Goal: Task Accomplishment & Management: Manage account settings

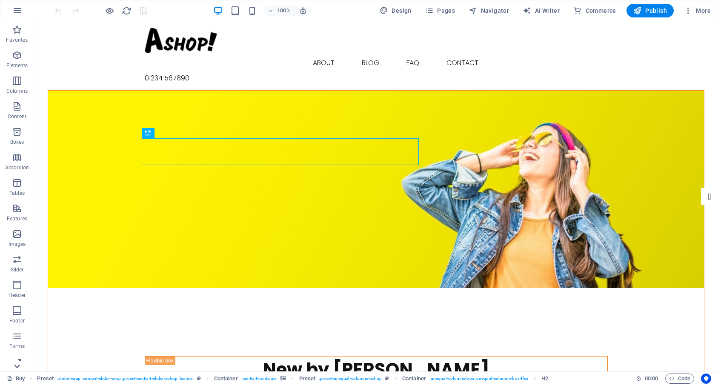
click at [17, 366] on icon at bounding box center [17, 367] width 12 height 12
click at [697, 9] on span "More" at bounding box center [697, 10] width 27 height 9
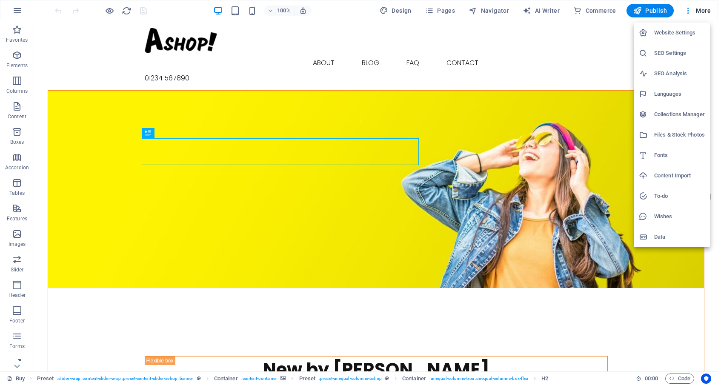
click at [175, 11] on div at bounding box center [359, 192] width 718 height 385
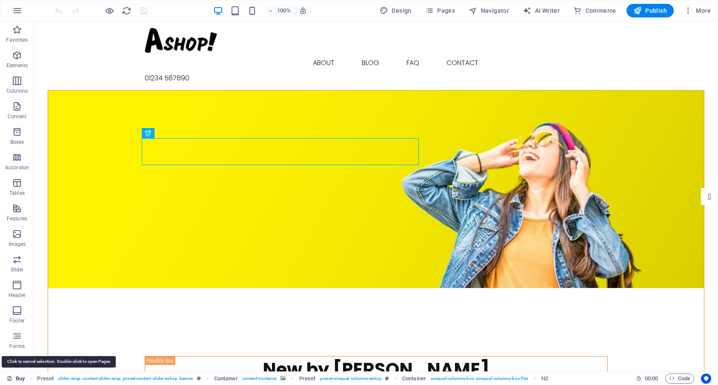
click at [17, 376] on link "Buy" at bounding box center [16, 379] width 18 height 10
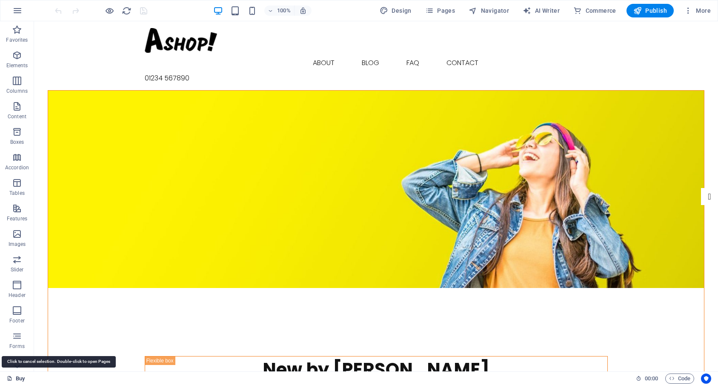
click at [17, 378] on link "Buy" at bounding box center [16, 379] width 18 height 10
click at [685, 379] on span "Code" at bounding box center [679, 379] width 21 height 10
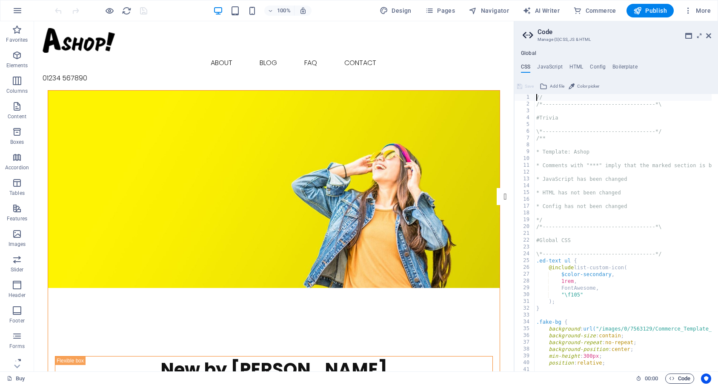
click at [685, 379] on span "Code" at bounding box center [679, 379] width 21 height 10
click at [707, 34] on icon at bounding box center [708, 35] width 5 height 7
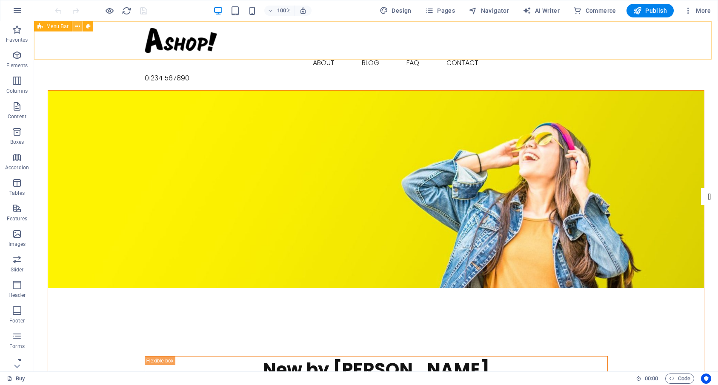
click at [78, 26] on icon at bounding box center [77, 26] width 5 height 9
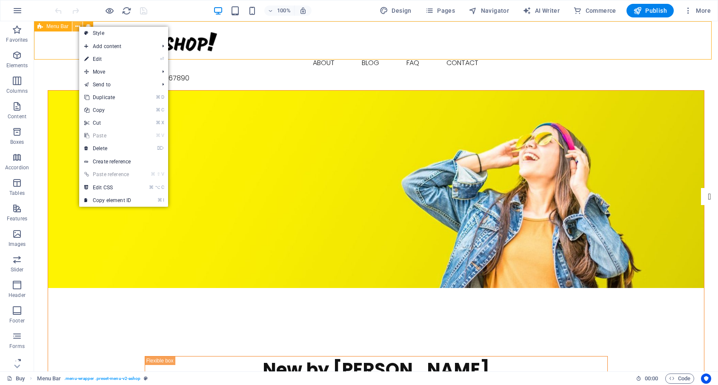
click at [78, 26] on icon at bounding box center [77, 26] width 5 height 9
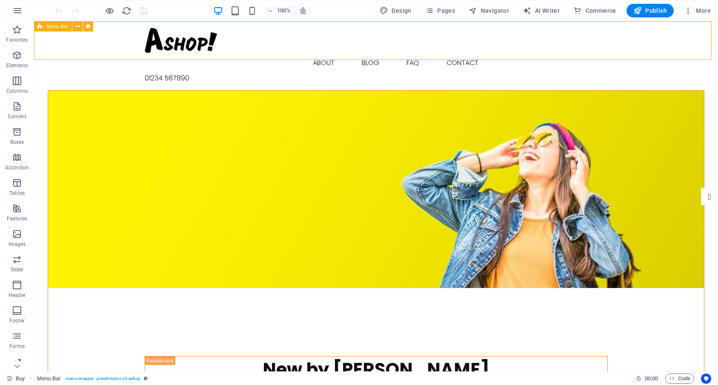
click at [52, 29] on span "Menu Bar" at bounding box center [57, 26] width 22 height 5
click at [53, 25] on span "Menu Bar" at bounding box center [57, 26] width 22 height 5
click at [89, 25] on icon at bounding box center [88, 26] width 5 height 9
select select "rem"
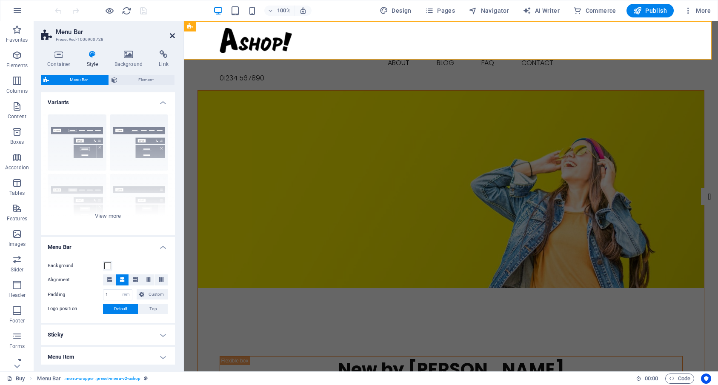
click at [174, 34] on icon at bounding box center [172, 35] width 5 height 7
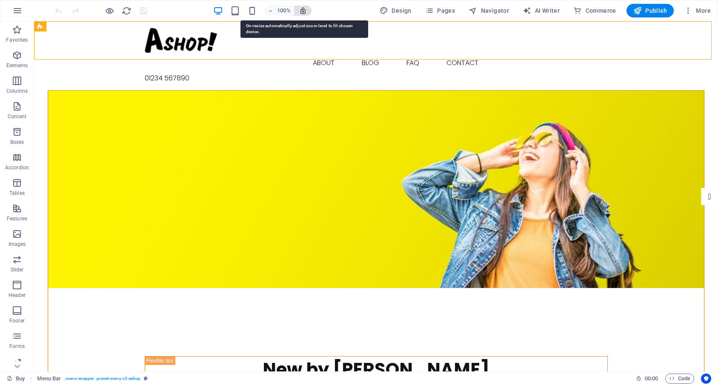
click at [305, 11] on icon "button" at bounding box center [303, 11] width 8 height 8
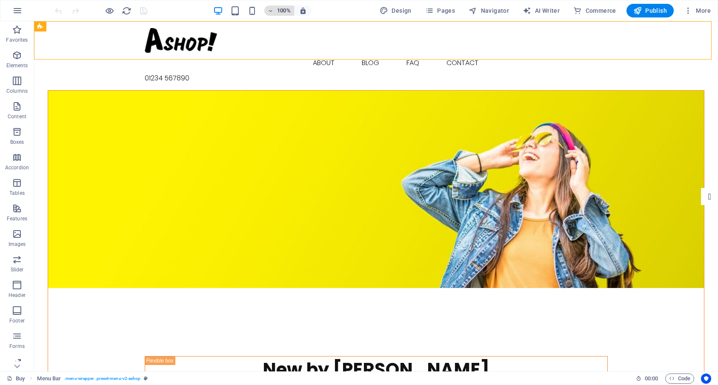
click at [276, 9] on span "100%" at bounding box center [279, 11] width 23 height 10
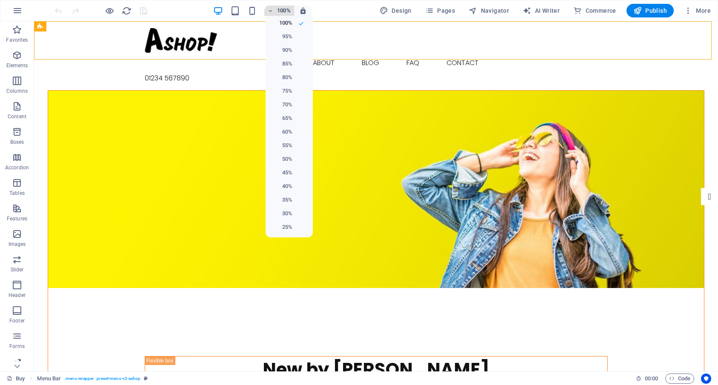
click at [276, 9] on div at bounding box center [359, 192] width 718 height 385
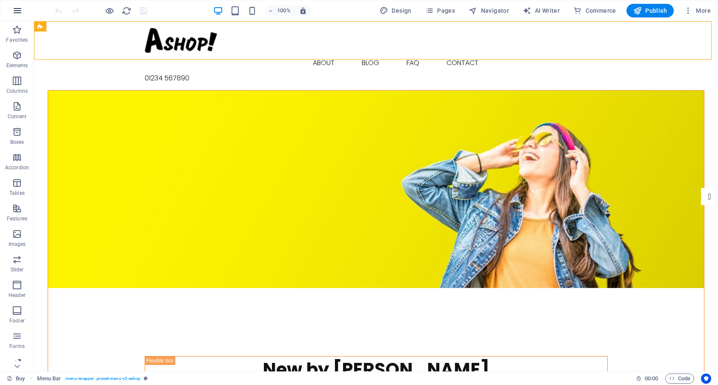
click at [16, 13] on icon "button" at bounding box center [17, 11] width 10 height 10
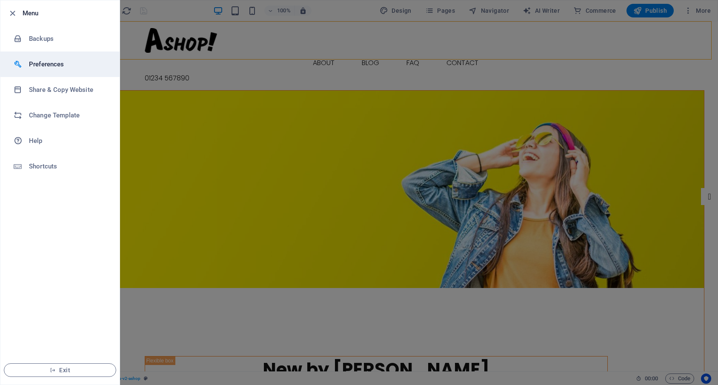
click at [38, 64] on h6 "Preferences" at bounding box center [68, 64] width 79 height 10
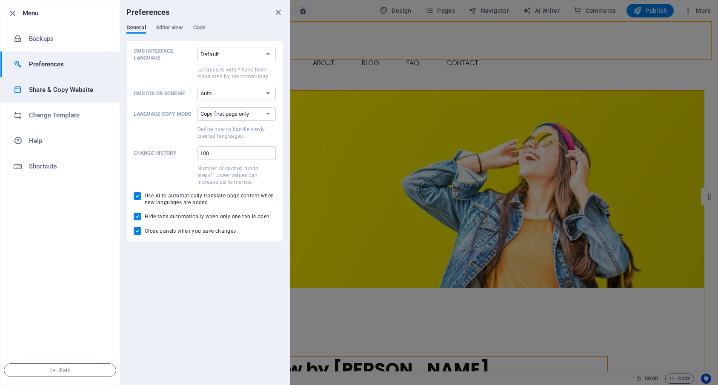
click at [40, 88] on h6 "Share & Copy Website" at bounding box center [68, 90] width 79 height 10
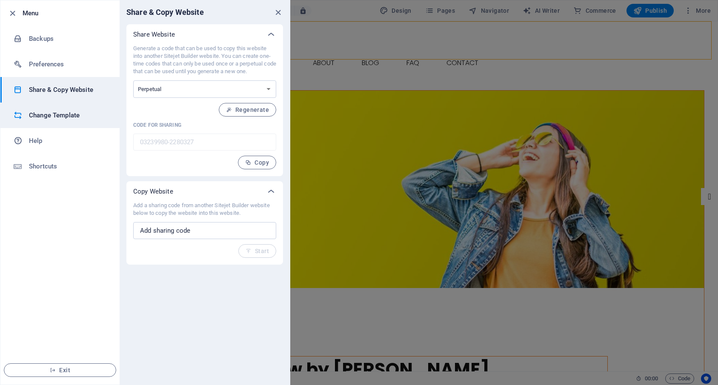
click at [43, 117] on h6 "Change Template" at bounding box center [68, 115] width 79 height 10
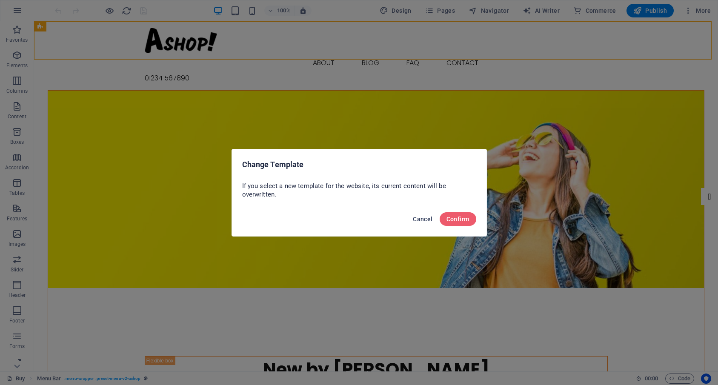
click at [425, 218] on span "Cancel" at bounding box center [423, 219] width 20 height 7
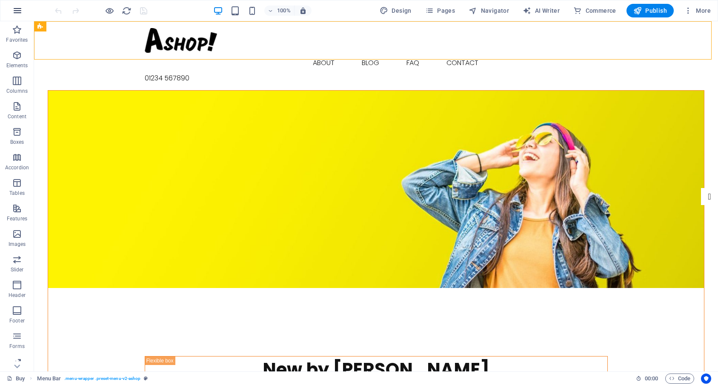
click at [18, 10] on icon "button" at bounding box center [17, 11] width 10 height 10
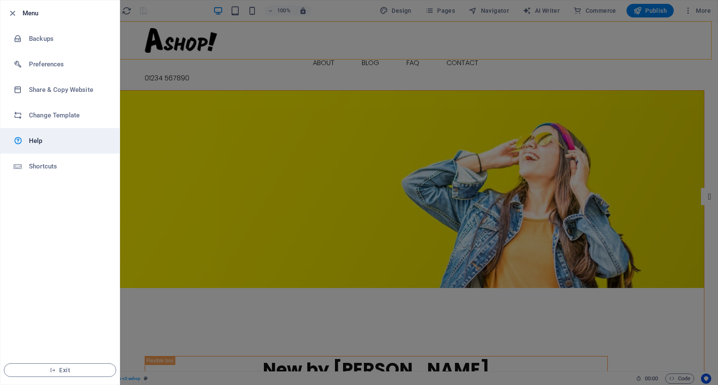
click at [57, 148] on link "Help" at bounding box center [59, 141] width 119 height 26
click at [67, 370] on span "Exit" at bounding box center [60, 370] width 98 height 7
